Goal: Information Seeking & Learning: Learn about a topic

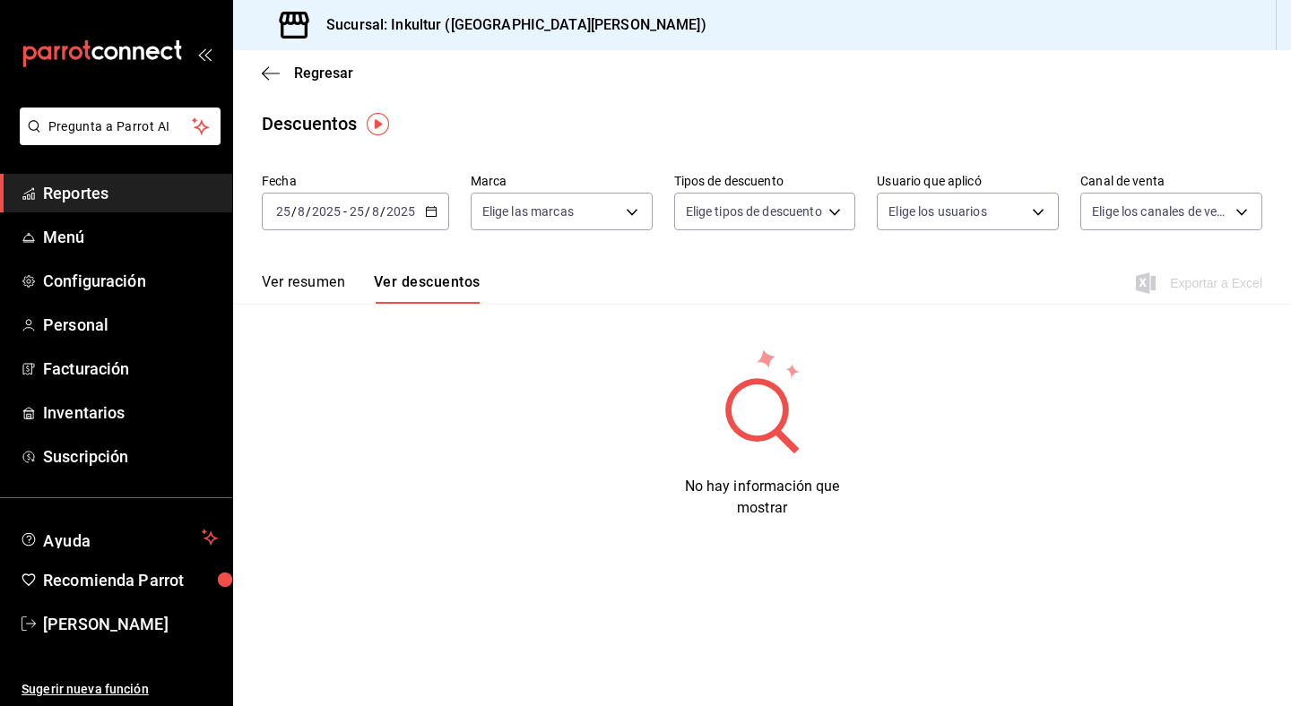
click at [432, 212] on icon "button" at bounding box center [431, 211] width 13 height 13
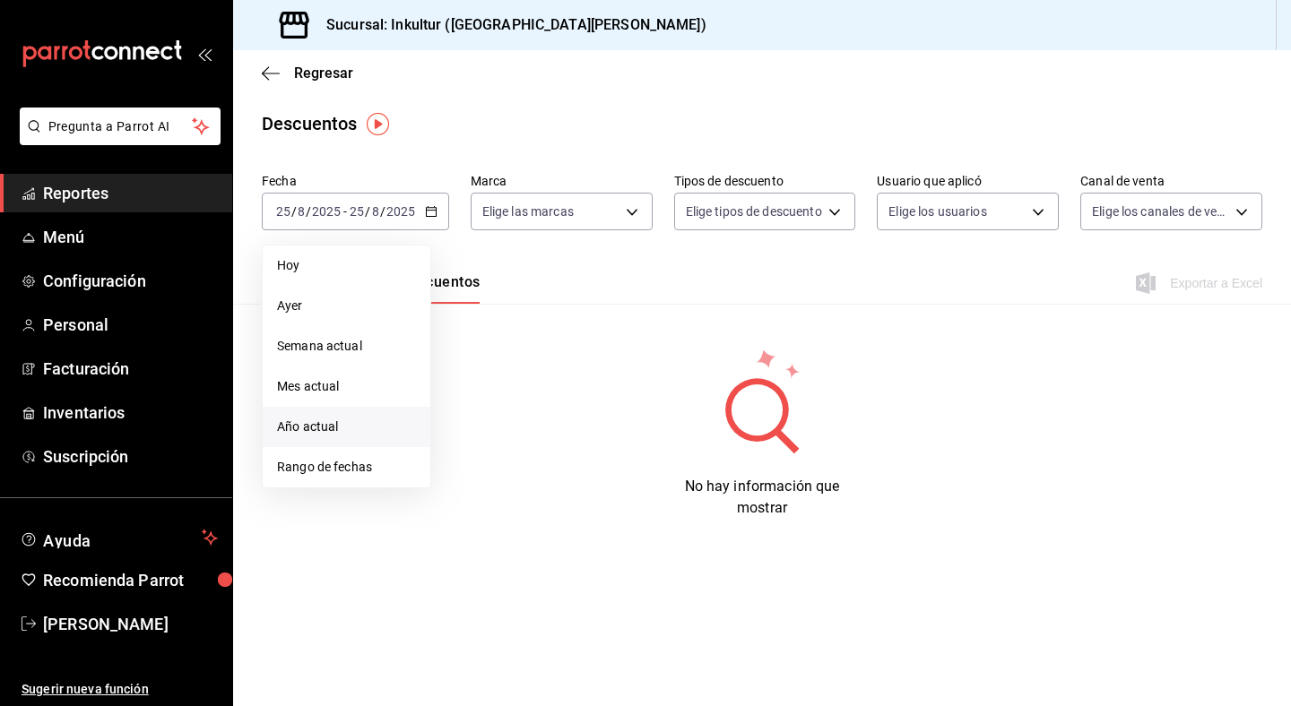
click at [356, 419] on span "Año actual" at bounding box center [346, 427] width 139 height 19
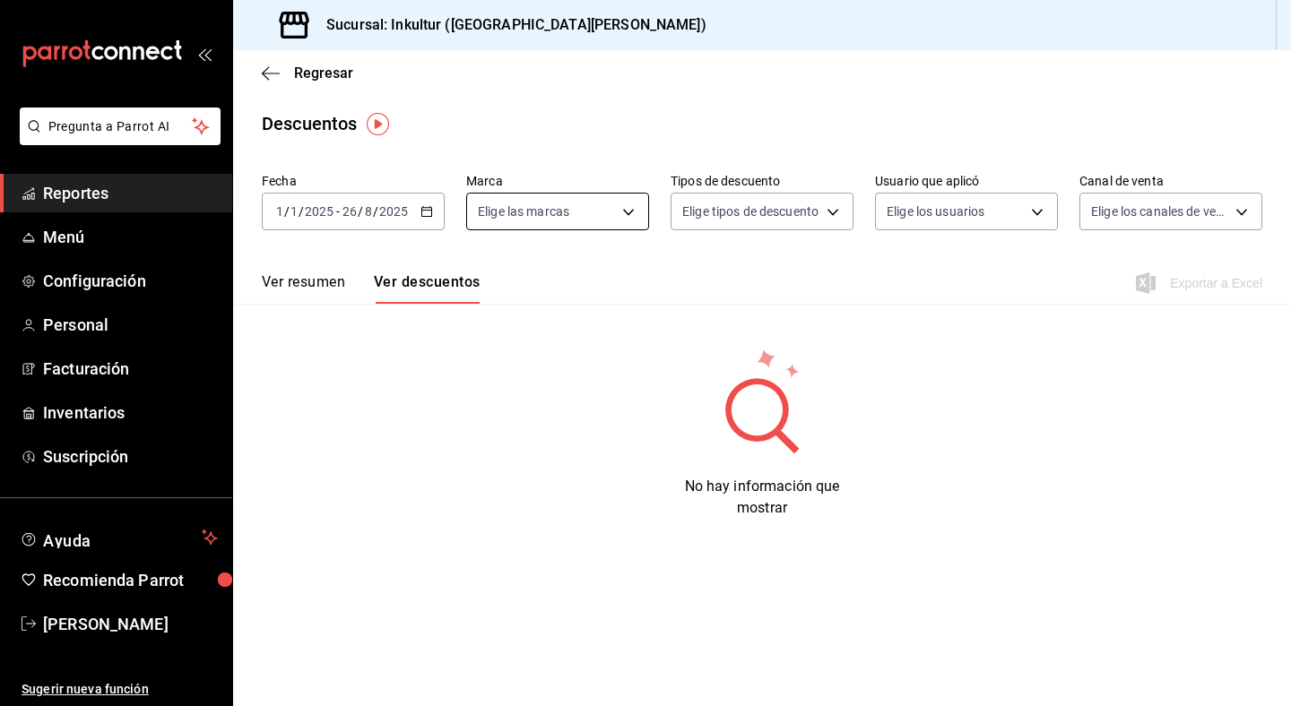
click at [598, 218] on body "Pregunta a Parrot AI Reportes Menú Configuración Personal Facturación Inventari…" at bounding box center [645, 353] width 1291 height 706
click at [488, 341] on input "checkbox" at bounding box center [486, 341] width 16 height 16
checkbox input "true"
type input "4caaae6a-a670-4b81-bc67-57df378f6a34"
checkbox input "true"
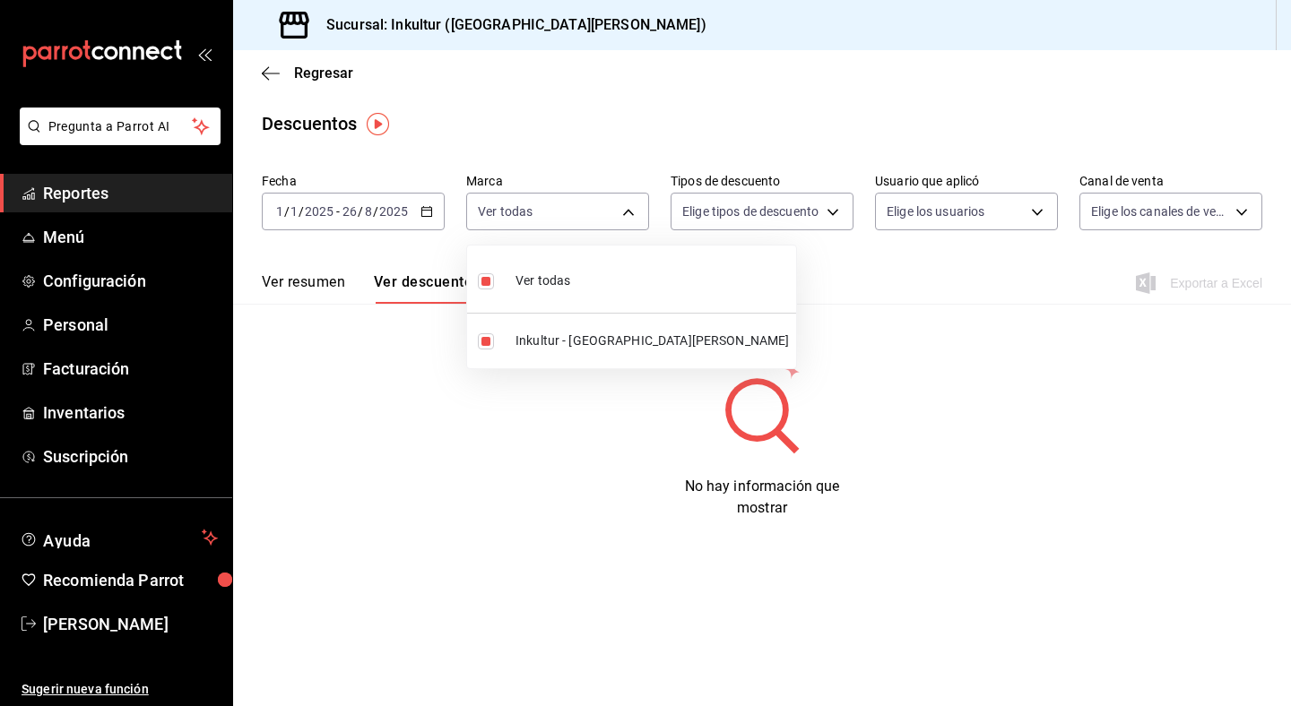
click at [782, 218] on div at bounding box center [645, 353] width 1291 height 706
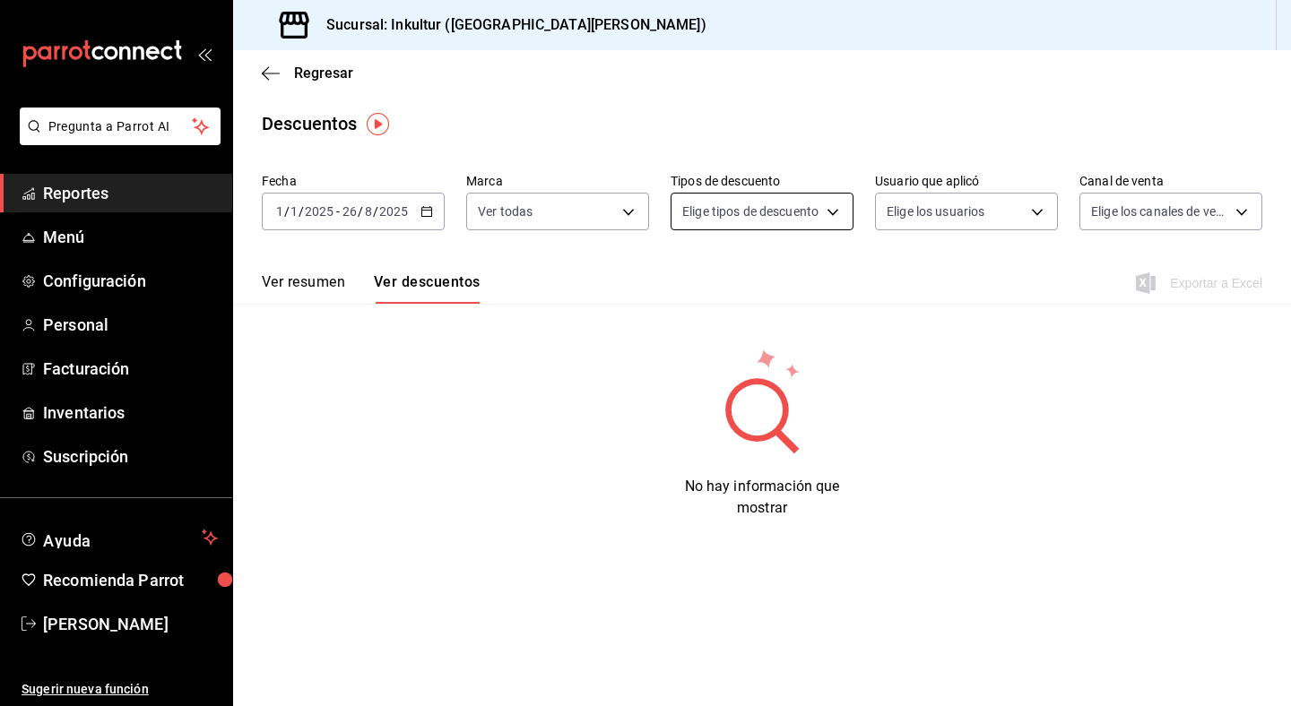
click at [819, 208] on body "Pregunta a Parrot AI Reportes Menú Configuración Personal Facturación Inventari…" at bounding box center [645, 353] width 1291 height 706
click at [696, 276] on input "checkbox" at bounding box center [694, 271] width 16 height 16
checkbox input "true"
type input "ORDER"
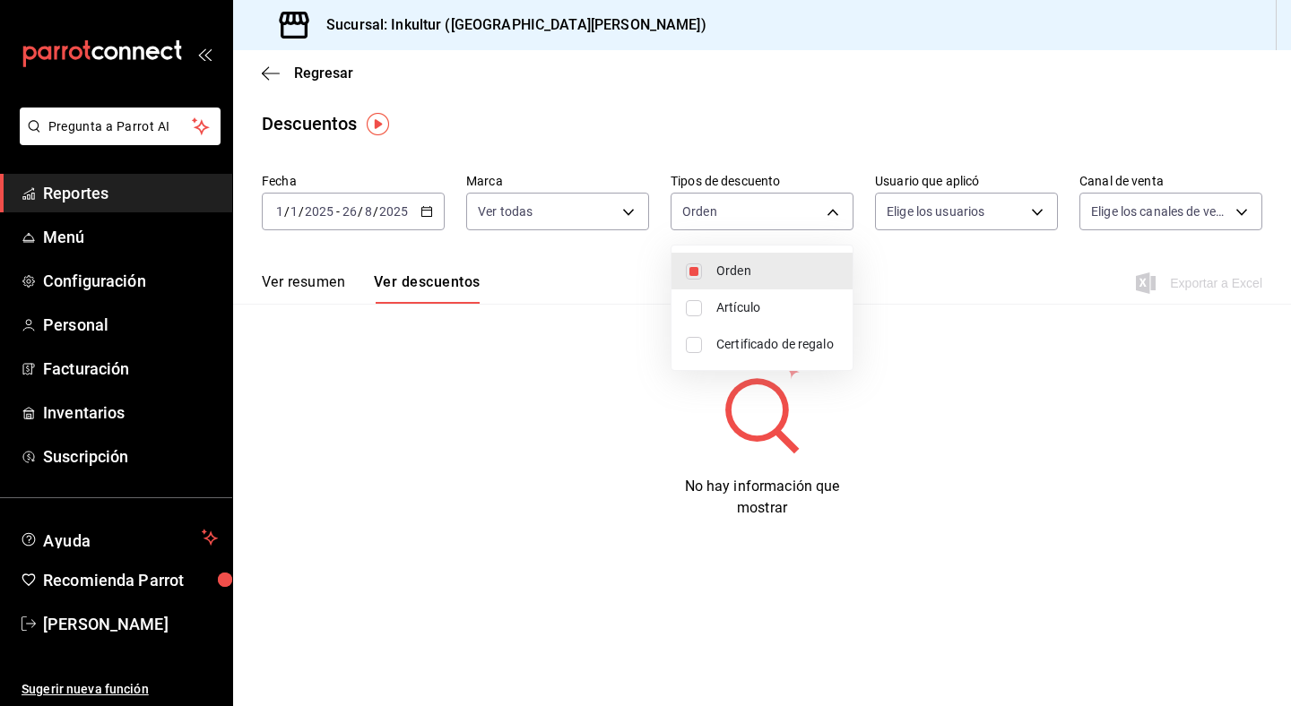
click at [1025, 217] on div at bounding box center [645, 353] width 1291 height 706
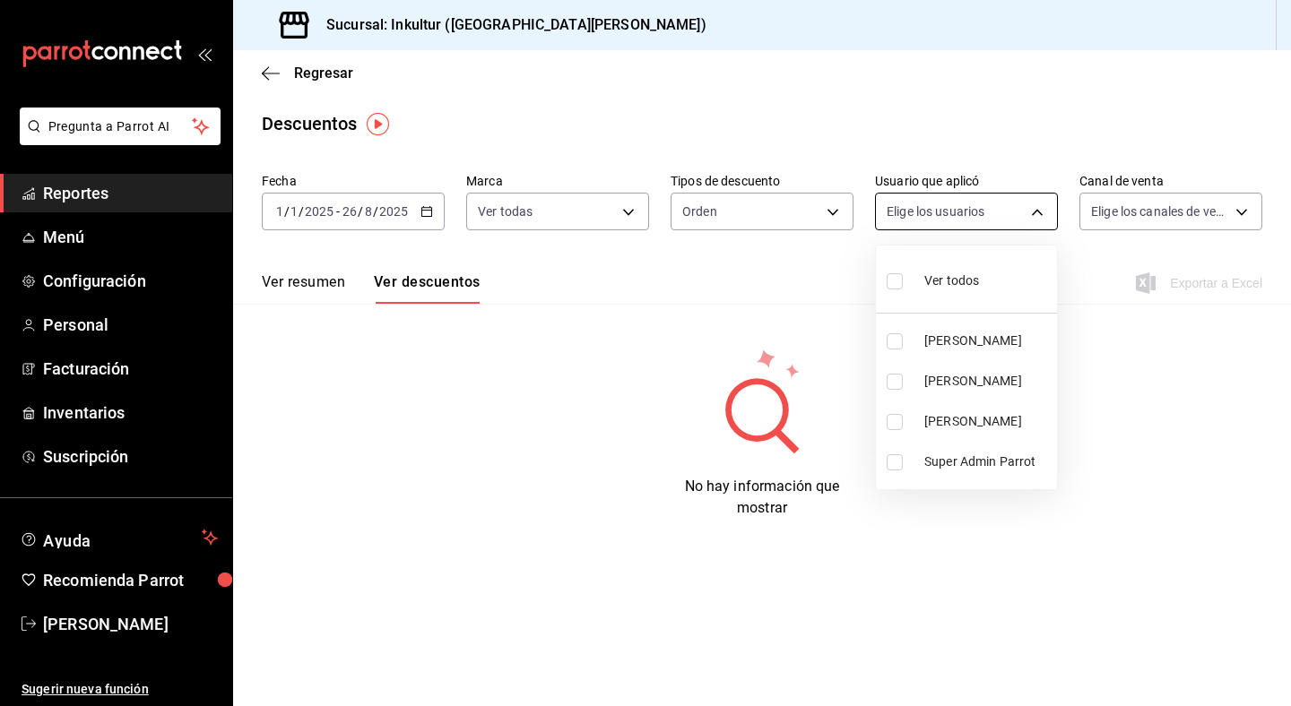
click at [1014, 212] on body "Pregunta a Parrot AI Reportes Menú Configuración Personal Facturación Inventari…" at bounding box center [645, 353] width 1291 height 706
click at [898, 336] on input "checkbox" at bounding box center [894, 341] width 16 height 16
checkbox input "true"
type input "c57abeed-403b-4558-b4b9-1da1ed2a5259"
click at [895, 375] on input "checkbox" at bounding box center [894, 382] width 16 height 16
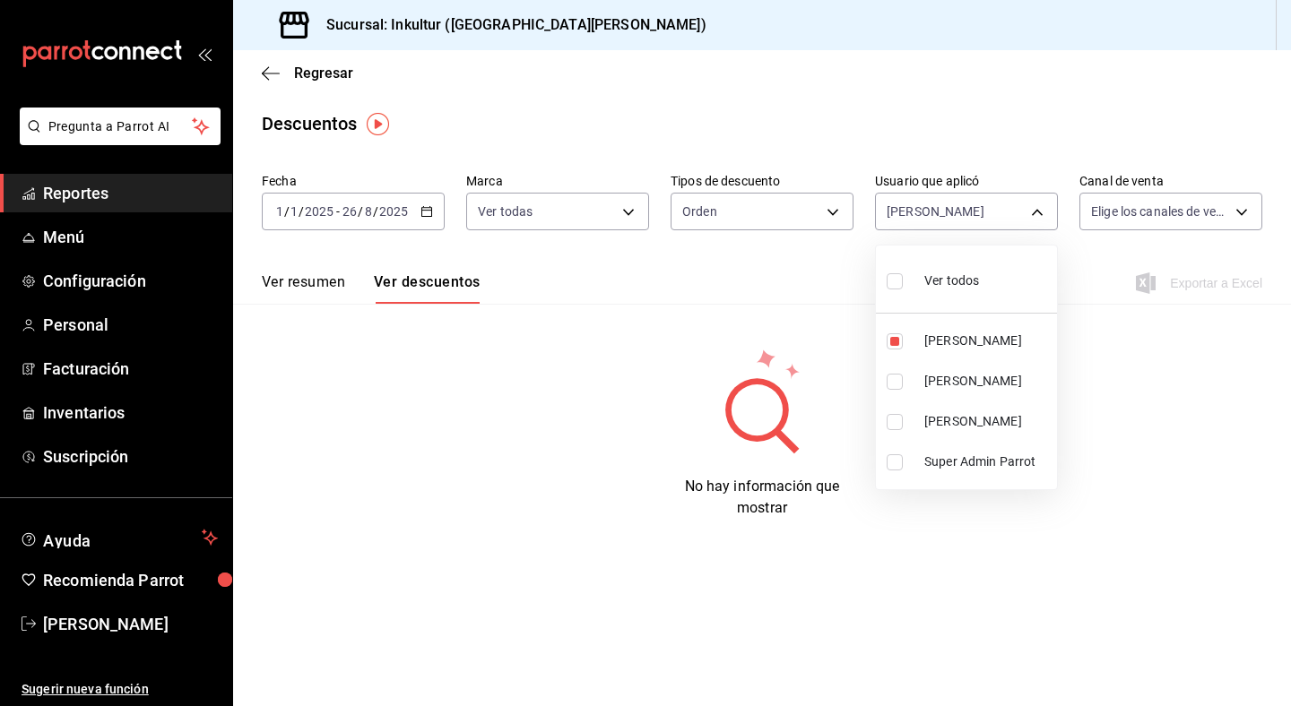
checkbox input "true"
type input "c57abeed-403b-4558-b4b9-1da1ed2a5259,ca80ea50-766f-4b5f-80a2-83c19efe0d08"
click at [896, 416] on input "checkbox" at bounding box center [894, 422] width 16 height 16
checkbox input "true"
type input "c57abeed-403b-4558-b4b9-1da1ed2a5259,ca80ea50-766f-4b5f-80a2-83c19efe0d08,02b75…"
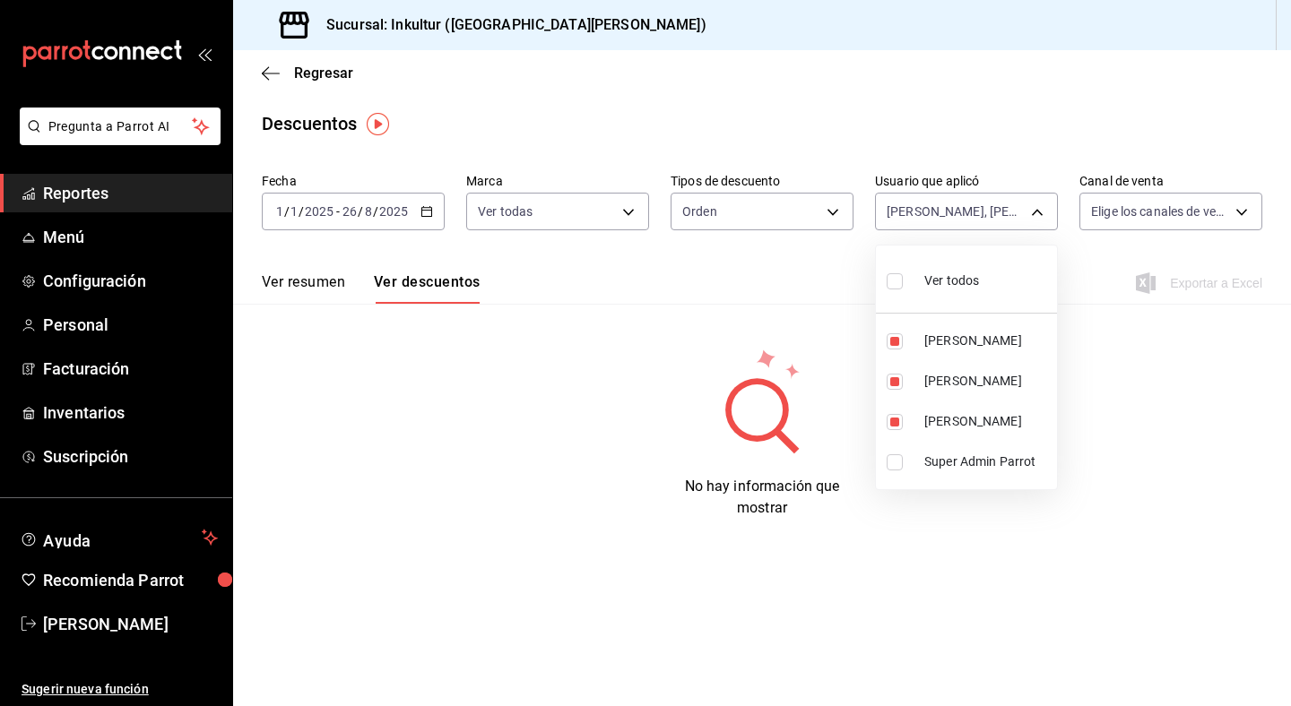
click at [1159, 218] on div at bounding box center [645, 353] width 1291 height 706
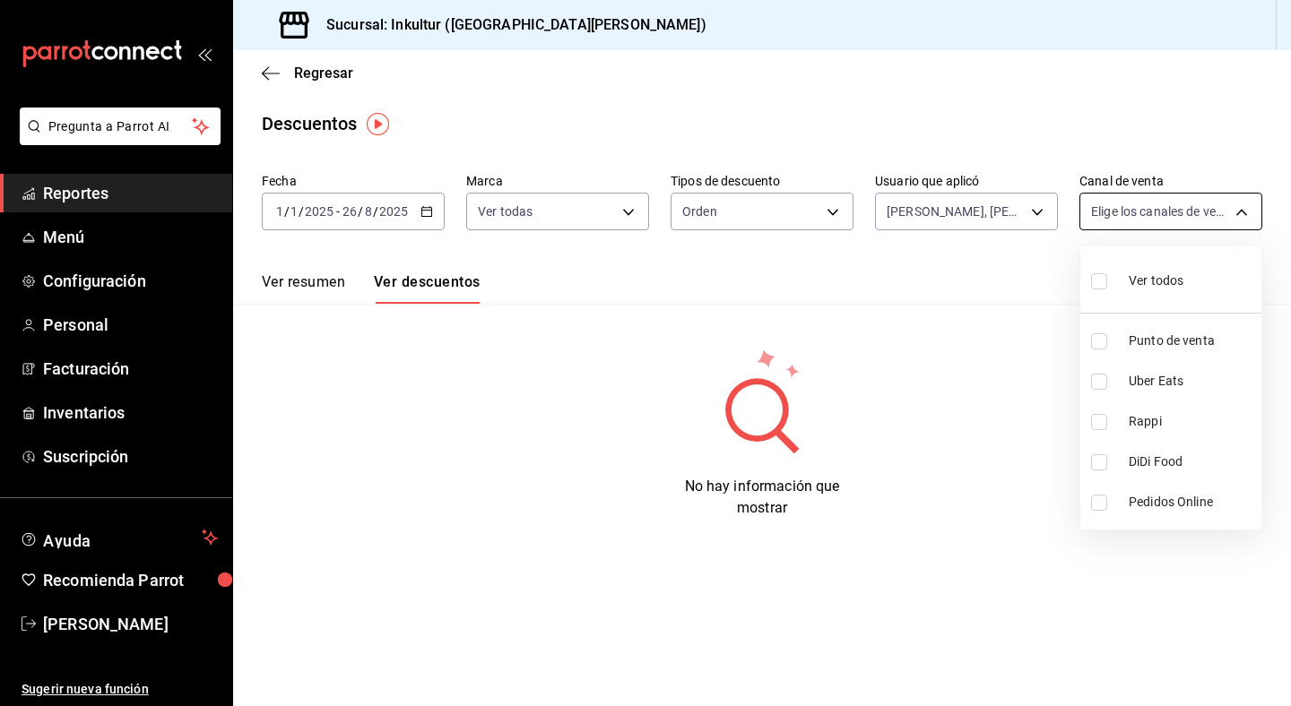
click at [1194, 218] on body "Pregunta a Parrot AI Reportes Menú Configuración Personal Facturación Inventari…" at bounding box center [645, 353] width 1291 height 706
click at [1101, 346] on input "checkbox" at bounding box center [1099, 341] width 16 height 16
checkbox input "true"
type input "PARROT"
click at [980, 350] on div at bounding box center [645, 353] width 1291 height 706
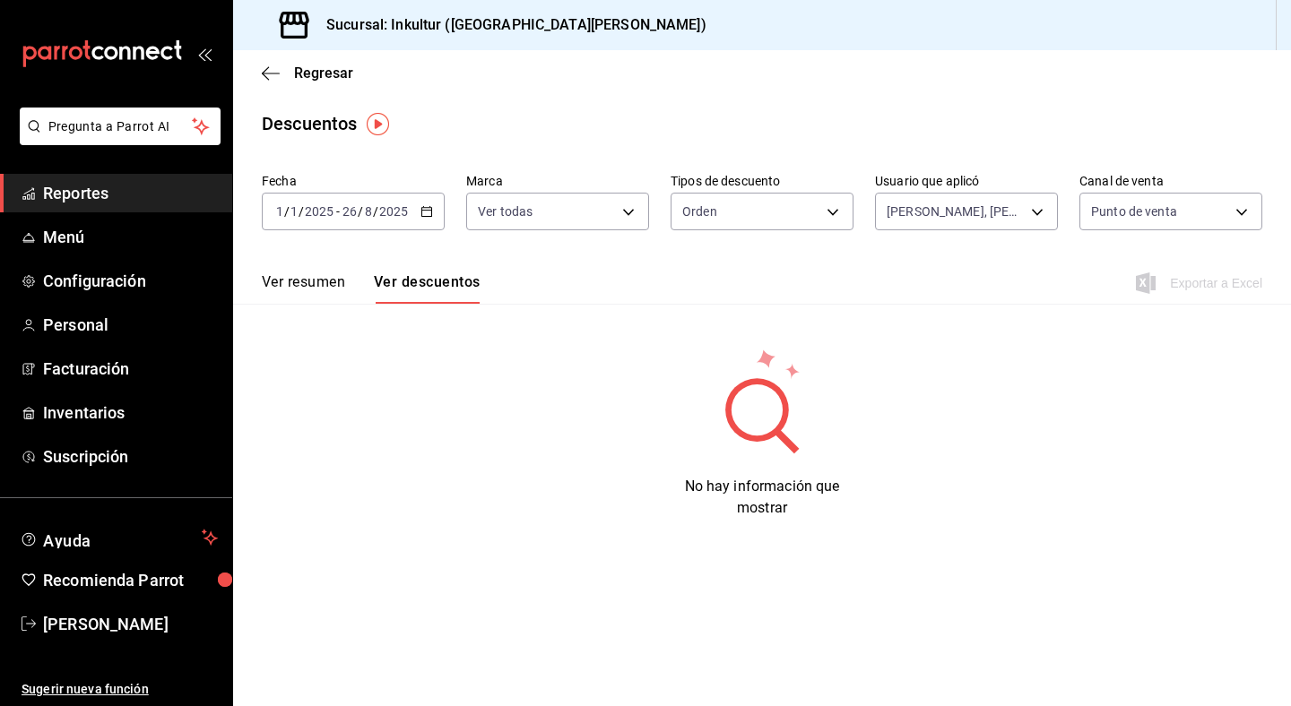
click at [311, 276] on button "Ver resumen" at bounding box center [303, 288] width 83 height 30
click at [424, 283] on button "Ver descuentos" at bounding box center [429, 288] width 102 height 30
click at [306, 277] on button "Ver resumen" at bounding box center [303, 288] width 83 height 30
click at [486, 450] on div "No hay información que mostrar" at bounding box center [762, 433] width 1058 height 172
click at [426, 213] on icon "button" at bounding box center [426, 211] width 13 height 13
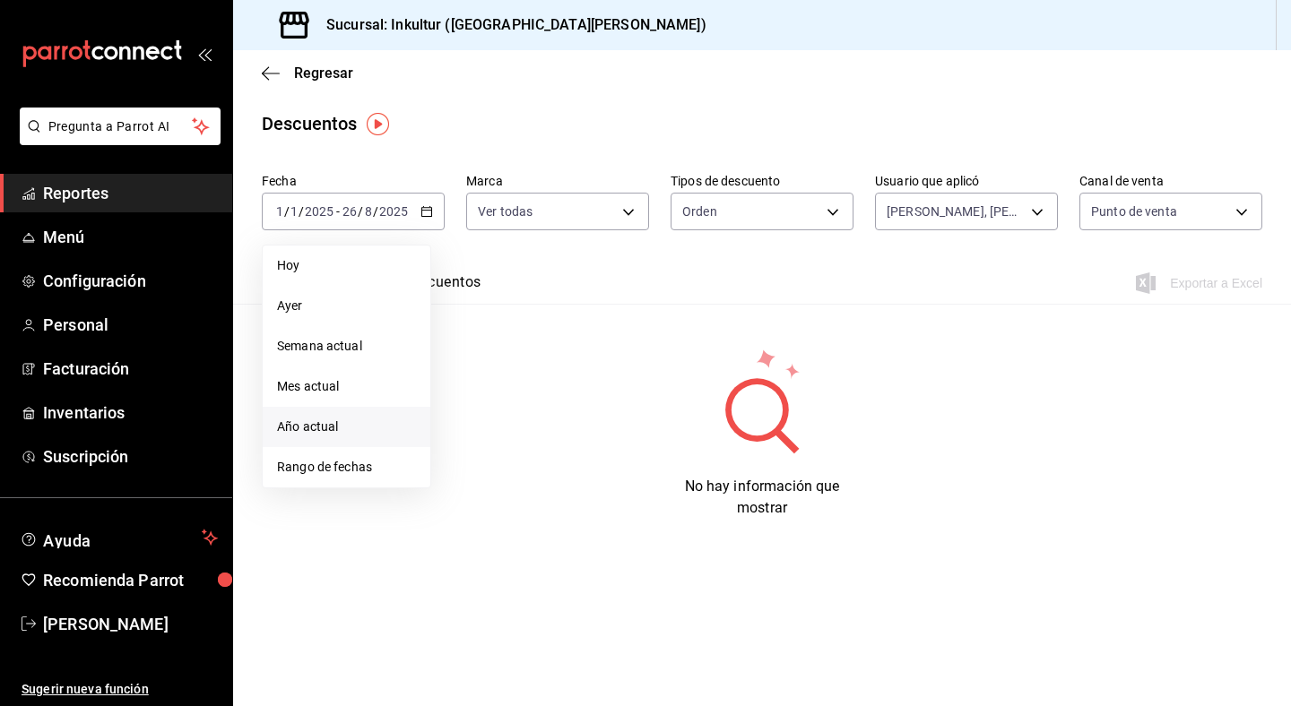
click at [348, 431] on span "Año actual" at bounding box center [346, 427] width 139 height 19
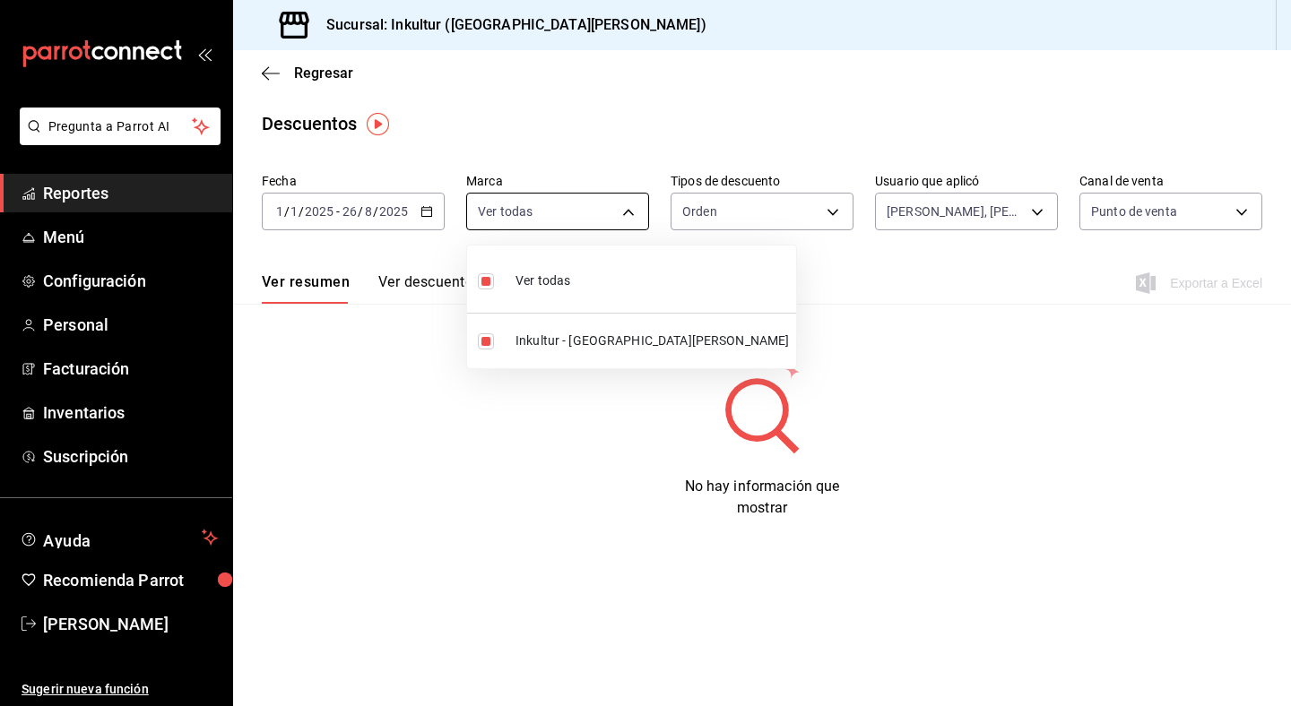
click at [618, 211] on body "Pregunta a Parrot AI Reportes Menú Configuración Personal Facturación Inventari…" at bounding box center [645, 353] width 1291 height 706
click at [543, 341] on span "Inkultur - [GEOGRAPHIC_DATA][PERSON_NAME]" at bounding box center [651, 341] width 273 height 19
checkbox input "false"
click at [549, 328] on li "Inkultur - [GEOGRAPHIC_DATA][PERSON_NAME]" at bounding box center [631, 341] width 329 height 40
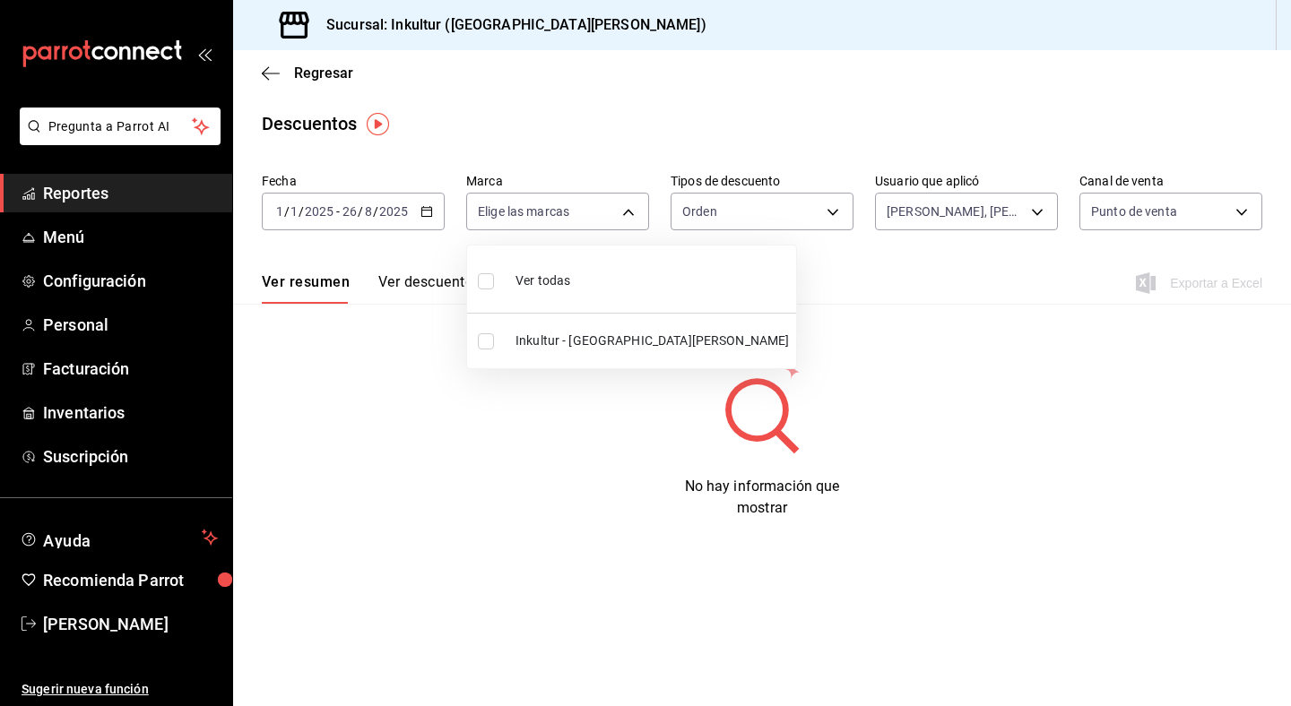
type input "4caaae6a-a670-4b81-bc67-57df378f6a34"
checkbox input "true"
click at [778, 225] on div at bounding box center [645, 353] width 1291 height 706
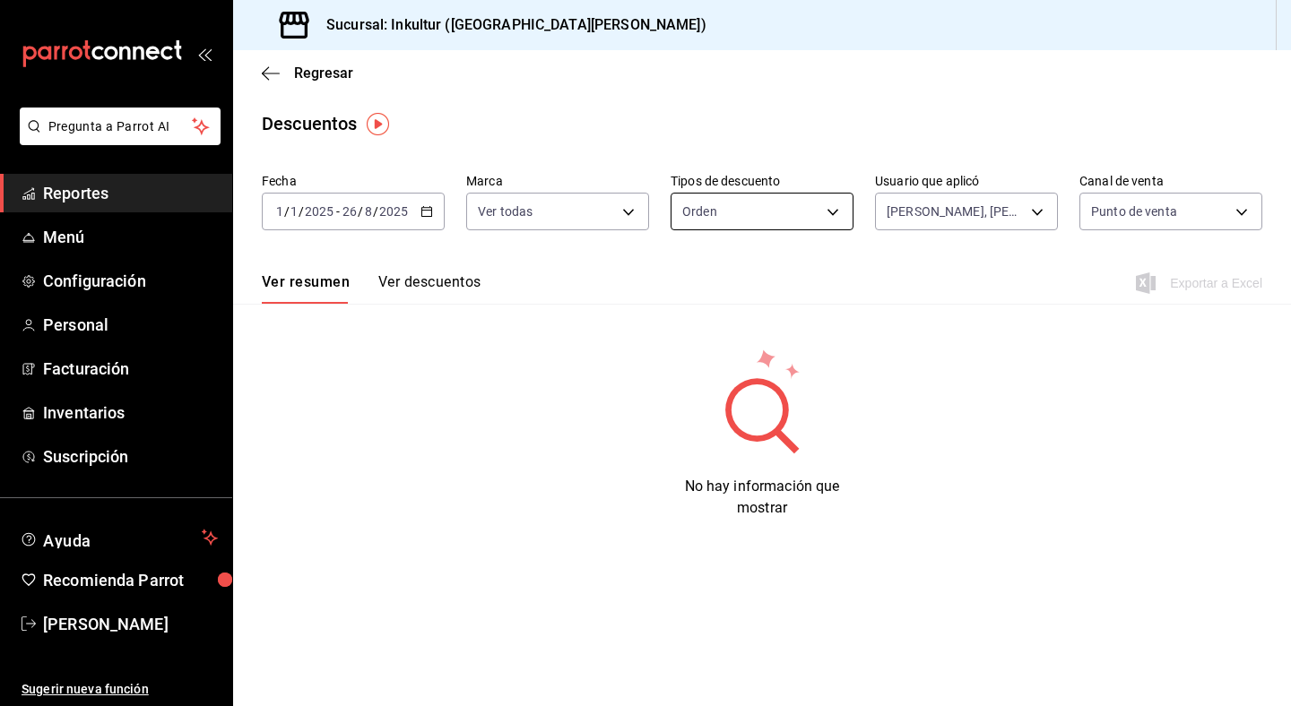
click at [772, 214] on body "Pregunta a Parrot AI Reportes Menú Configuración Personal Facturación Inventari…" at bounding box center [645, 353] width 1291 height 706
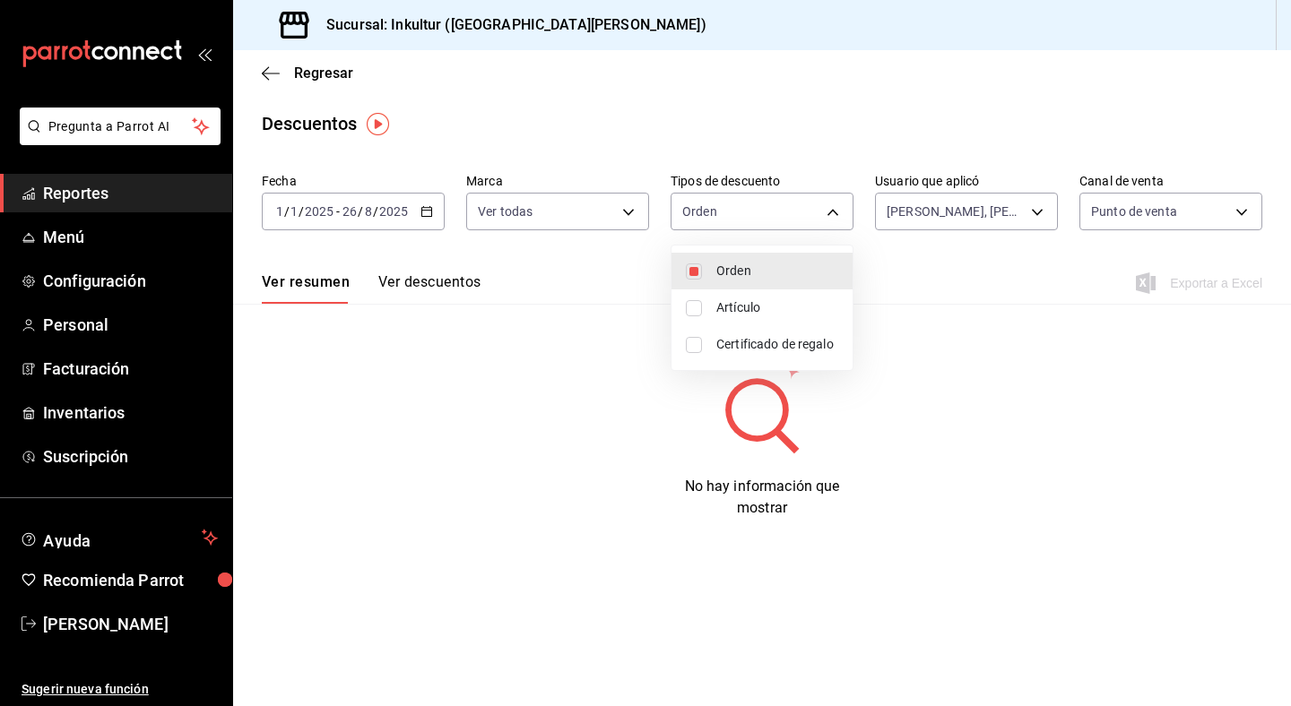
click at [753, 307] on span "Artículo" at bounding box center [777, 307] width 122 height 19
type input "ORDER,ORDER_ITEM"
checkbox input "true"
click at [958, 220] on div at bounding box center [645, 353] width 1291 height 706
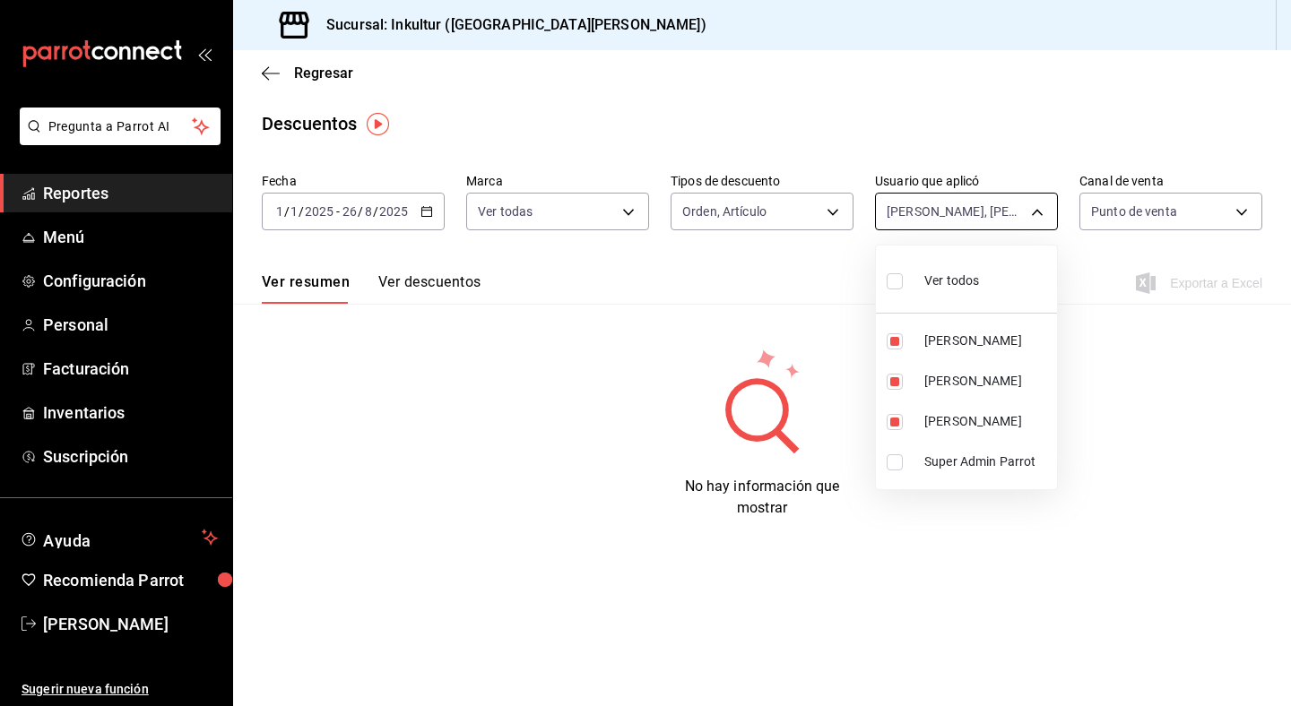
click at [961, 221] on body "Pregunta a Parrot AI Reportes Menú Configuración Personal Facturación Inventari…" at bounding box center [645, 353] width 1291 height 706
click at [715, 333] on div at bounding box center [645, 353] width 1291 height 706
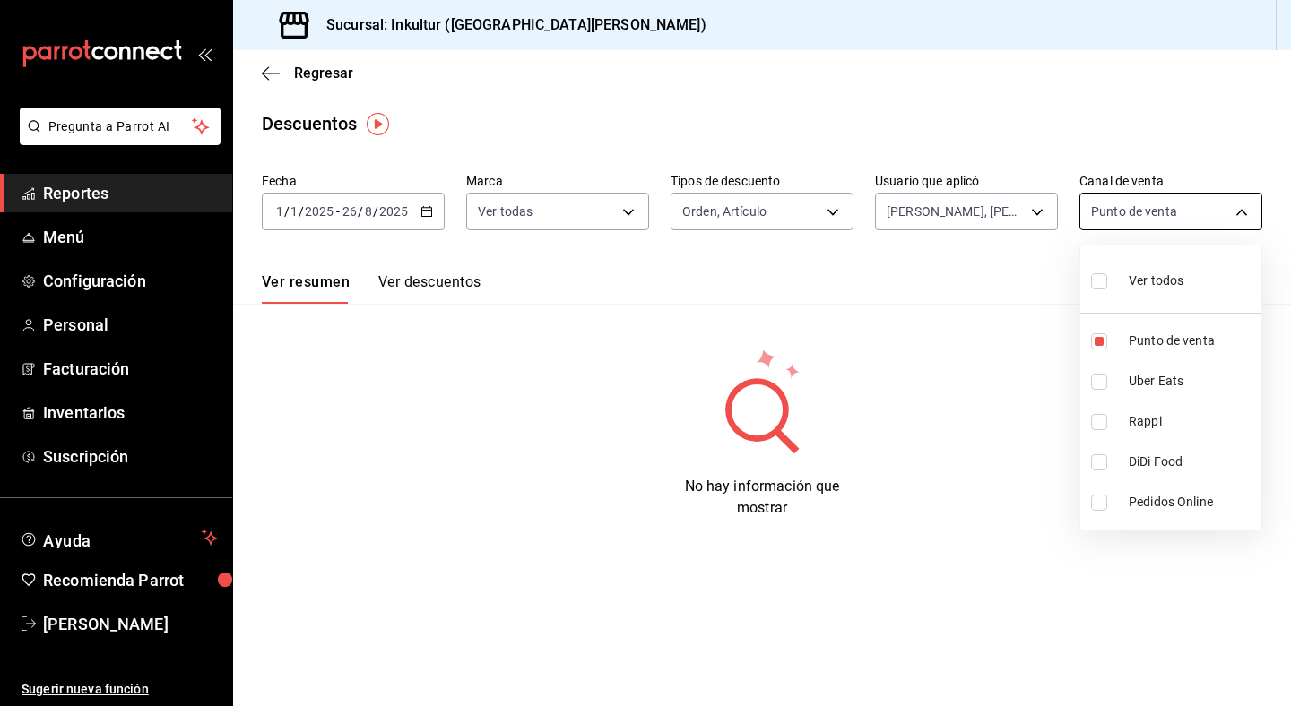
click at [1115, 216] on body "Pregunta a Parrot AI Reportes Menú Configuración Personal Facturación Inventari…" at bounding box center [645, 353] width 1291 height 706
click at [914, 315] on div at bounding box center [645, 353] width 1291 height 706
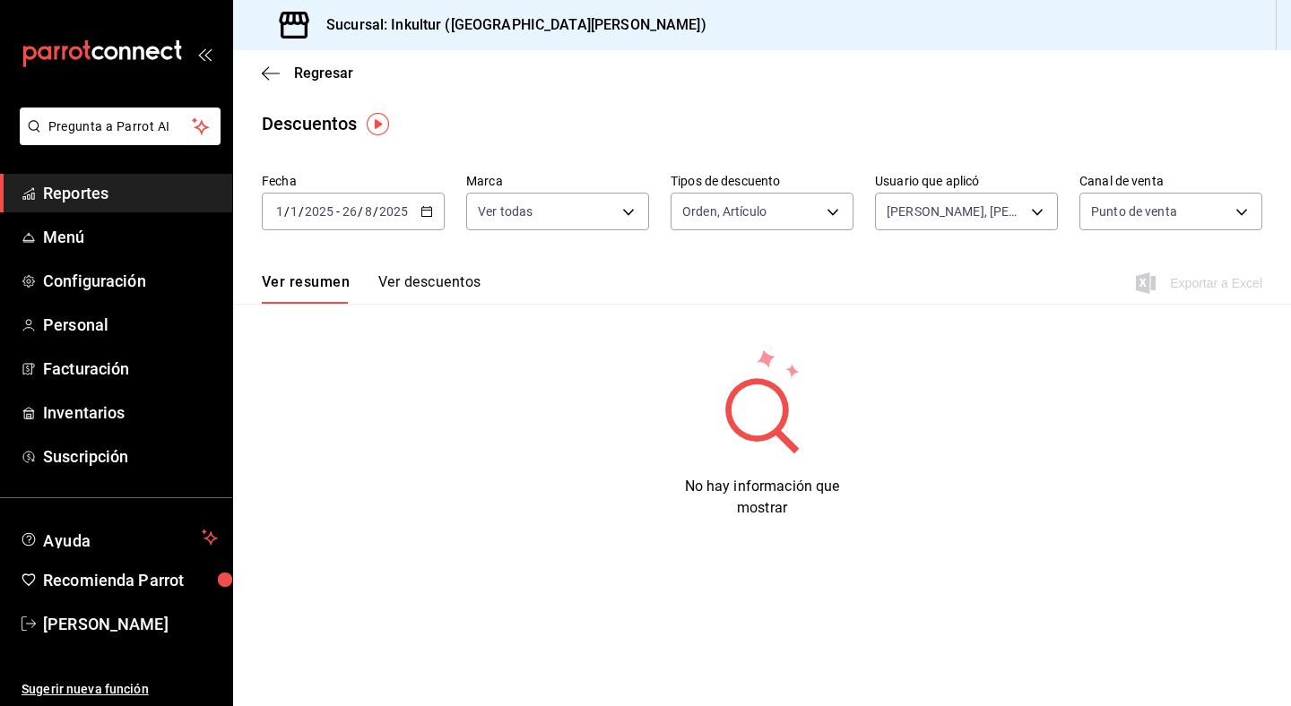
click at [737, 398] on circle at bounding box center [755, 409] width 51 height 51
click at [449, 276] on button "Ver descuentos" at bounding box center [429, 288] width 102 height 30
